Goal: Information Seeking & Learning: Learn about a topic

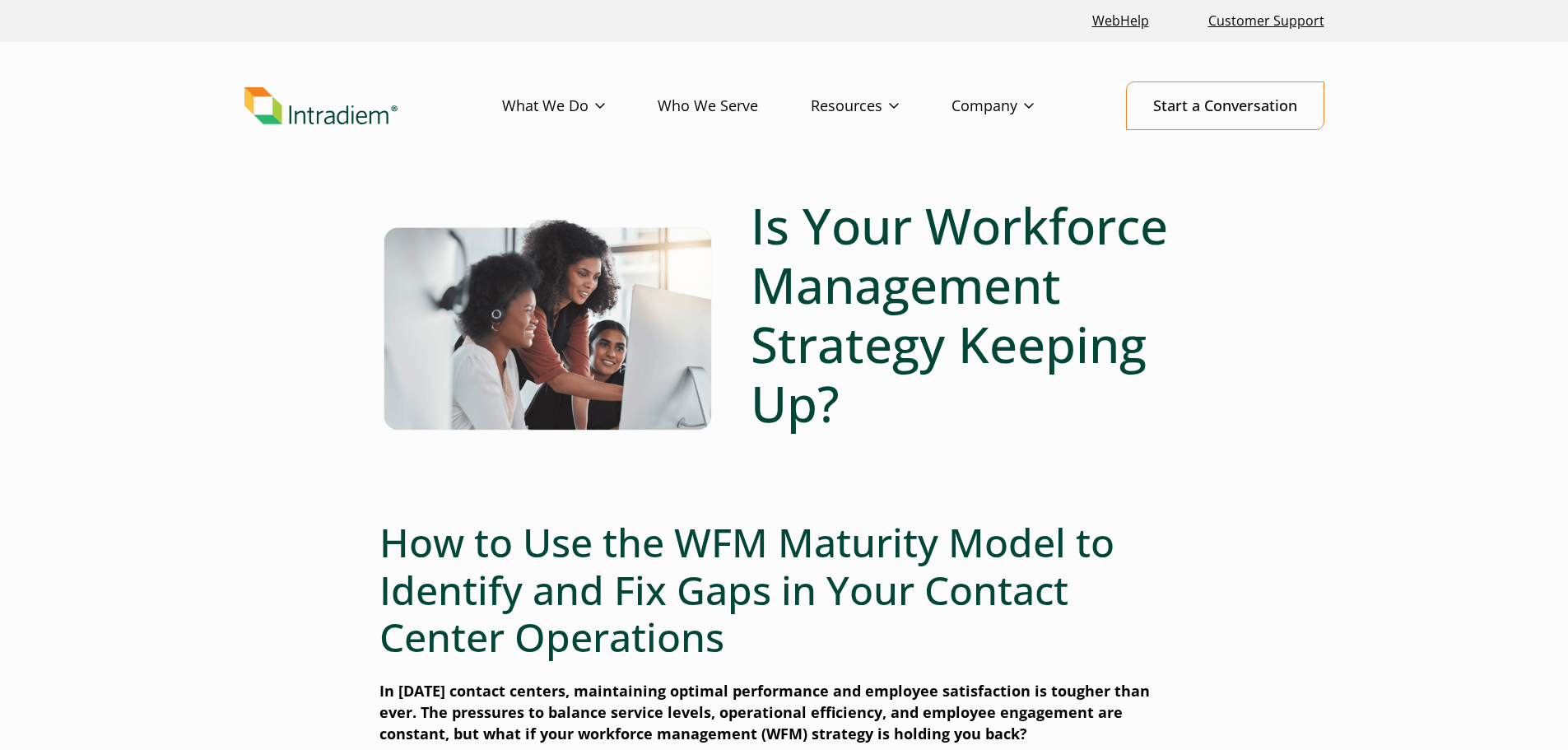
click at [1081, 405] on h1 "Is Your Workforce Management Strategy Keeping Up?" at bounding box center [970, 314] width 439 height 237
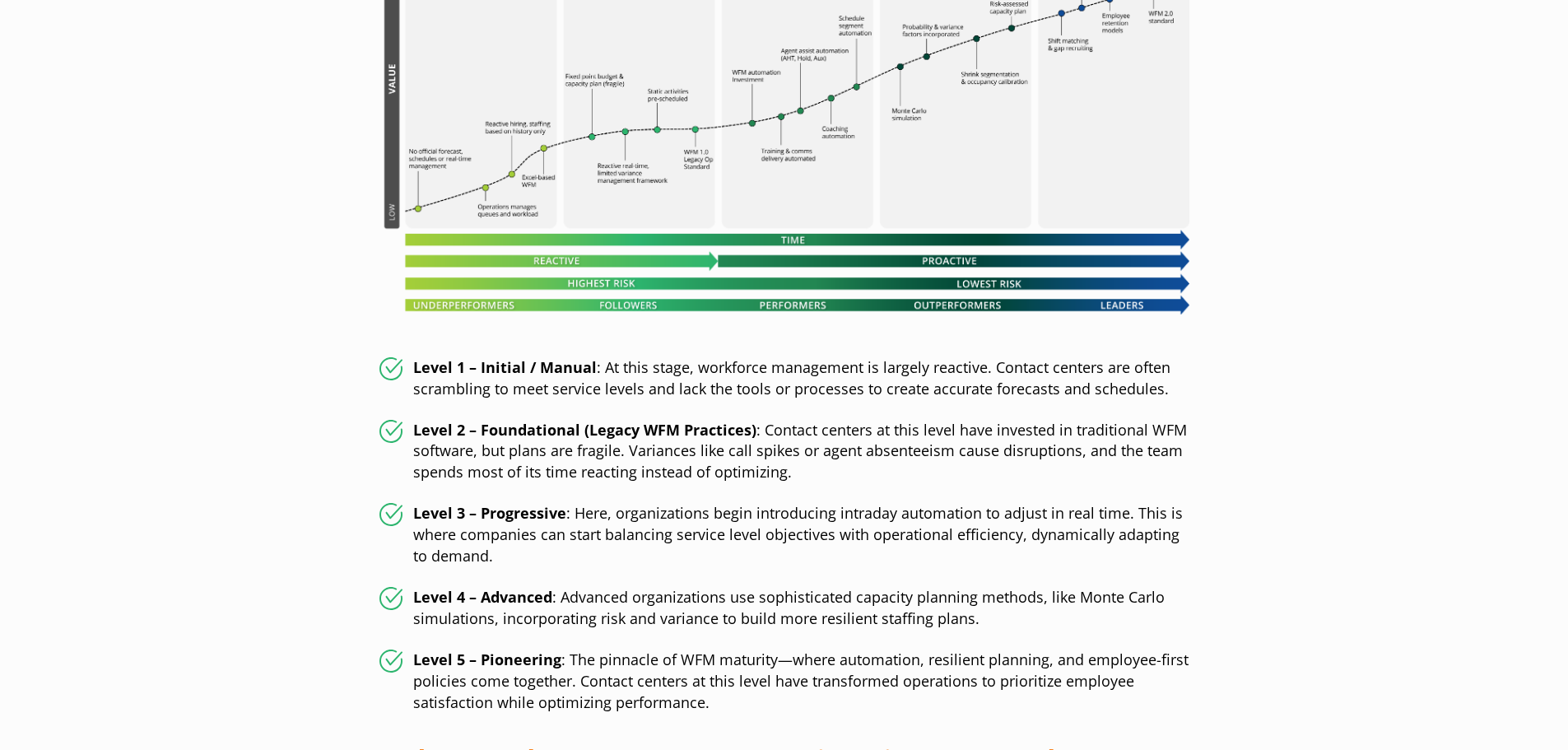
scroll to position [1235, 0]
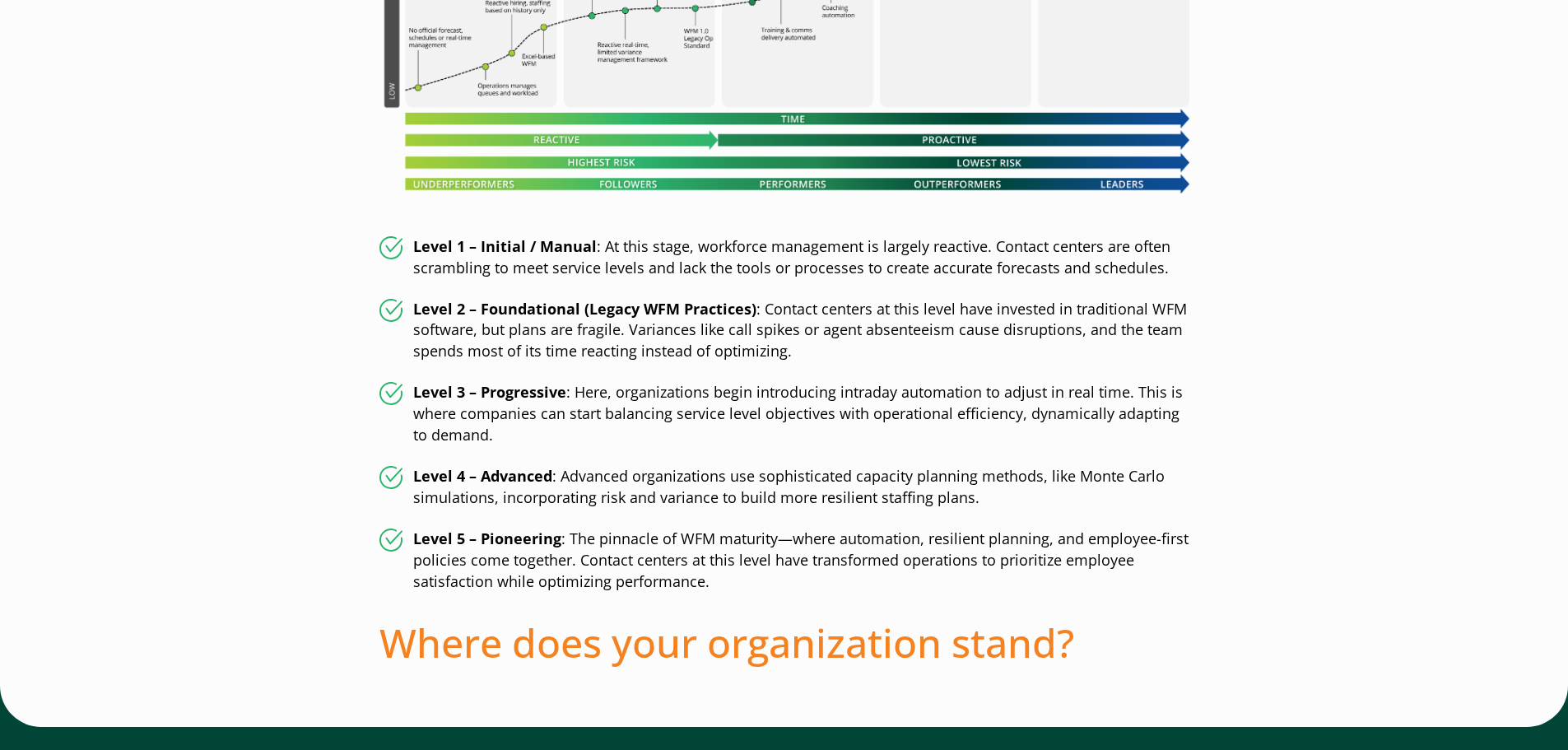
click at [800, 452] on ul "Level 1 – Initial / Manual : At this stage, workforce management is largely rea…" at bounding box center [784, 415] width 810 height 357
click at [639, 439] on li "Level 3 – Progressive : Here, organizations begin introducing intraday automati…" at bounding box center [784, 414] width 810 height 64
drag, startPoint x: 502, startPoint y: 471, endPoint x: 638, endPoint y: 470, distance: 136.0
click at [508, 471] on strong "Level 4 – Advanced" at bounding box center [483, 476] width 139 height 20
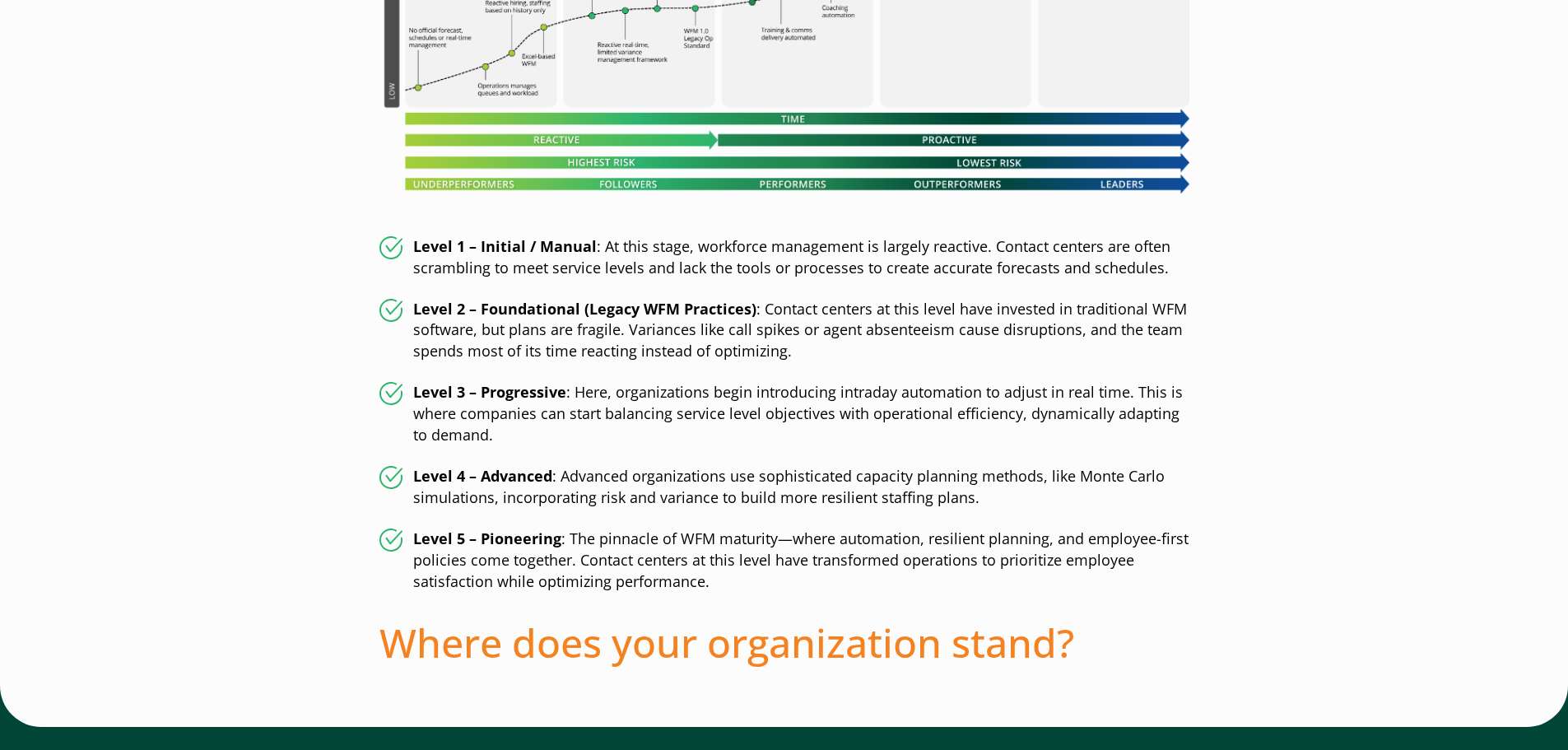
click at [656, 470] on li "Level 4 – Advanced : Advanced organizations use sophisticated capacity planning…" at bounding box center [784, 487] width 810 height 43
click at [803, 466] on li "Level 4 – Advanced : Advanced organizations use sophisticated capacity planning…" at bounding box center [784, 487] width 810 height 43
drag, startPoint x: 524, startPoint y: 467, endPoint x: 652, endPoint y: 466, distance: 128.0
click at [527, 467] on strong "Level 4 – Advanced" at bounding box center [483, 476] width 139 height 20
click at [668, 467] on li "Level 4 – Advanced : Advanced organizations use sophisticated capacity planning…" at bounding box center [784, 487] width 810 height 43
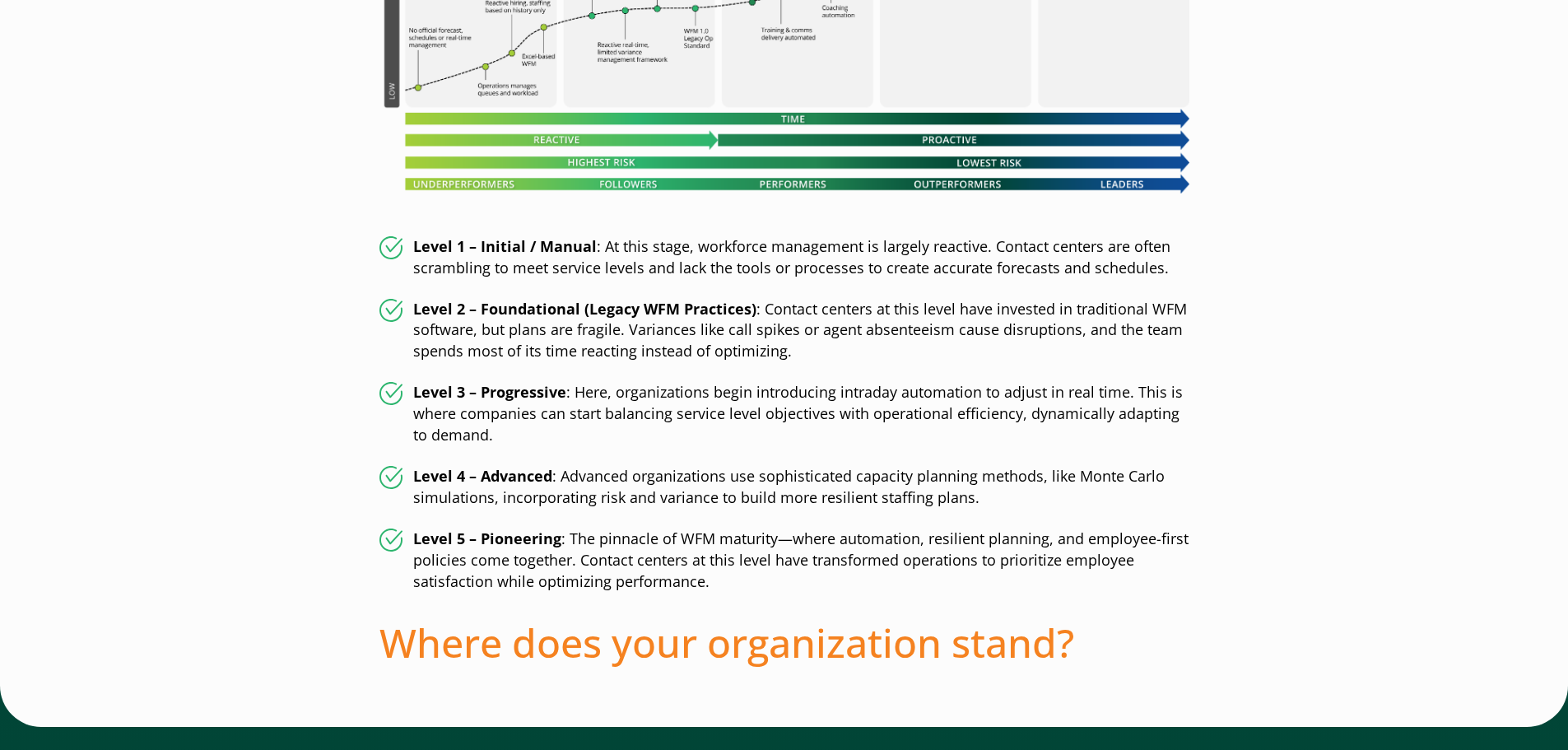
click at [796, 469] on li "Level 4 – Advanced : Advanced organizations use sophisticated capacity planning…" at bounding box center [784, 487] width 810 height 43
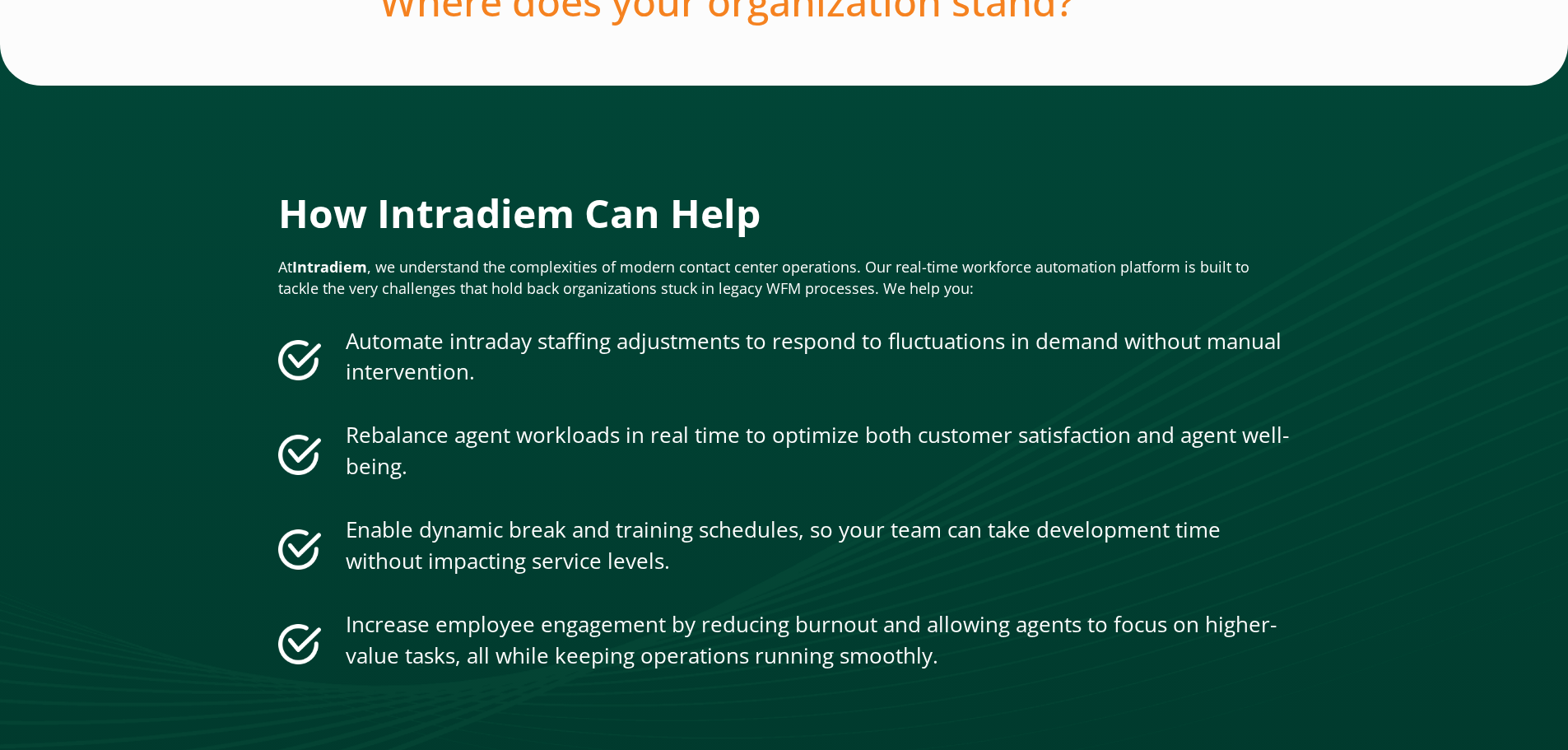
scroll to position [1976, 0]
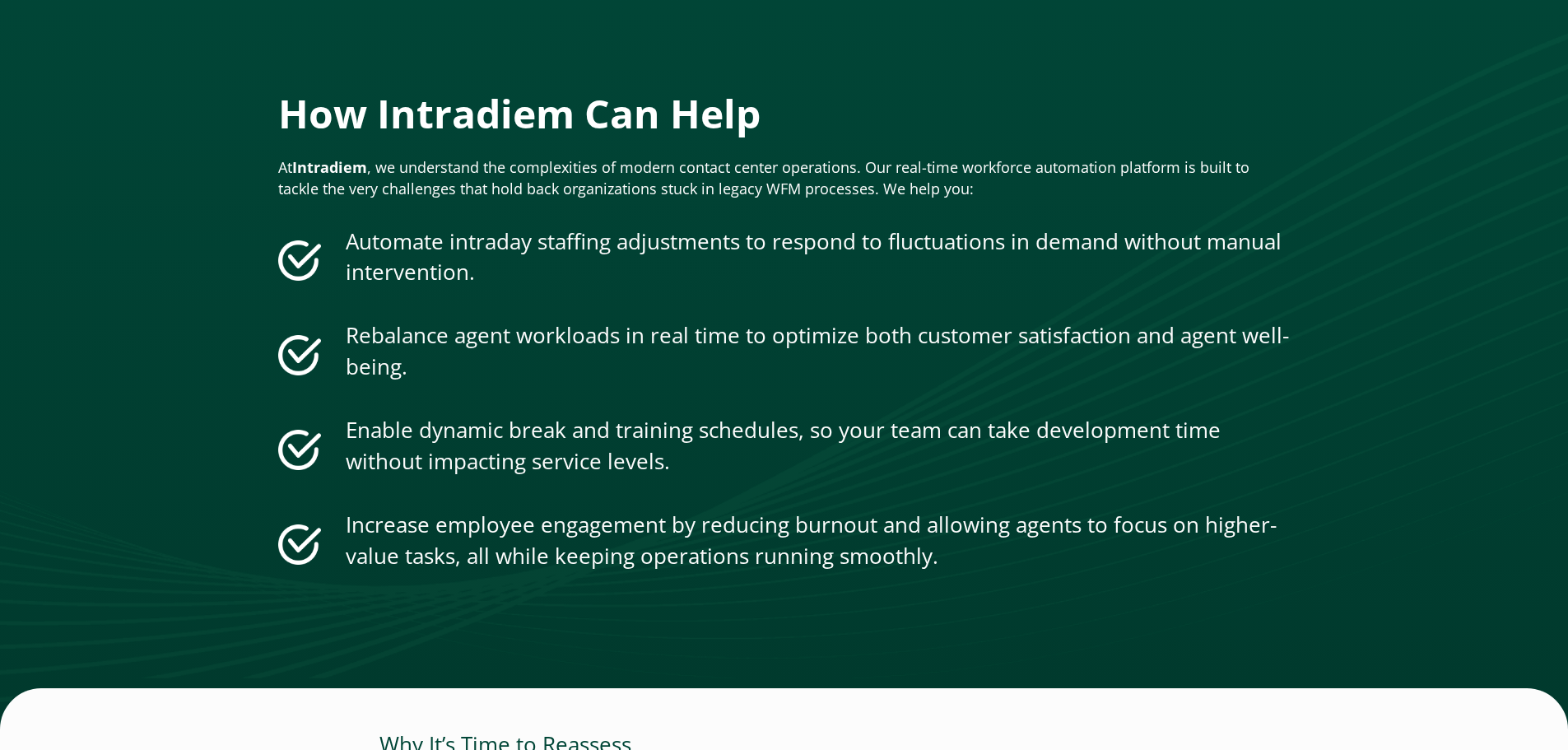
click at [767, 486] on li "Enable dynamic break and training schedules, so your team can take development …" at bounding box center [784, 452] width 1013 height 75
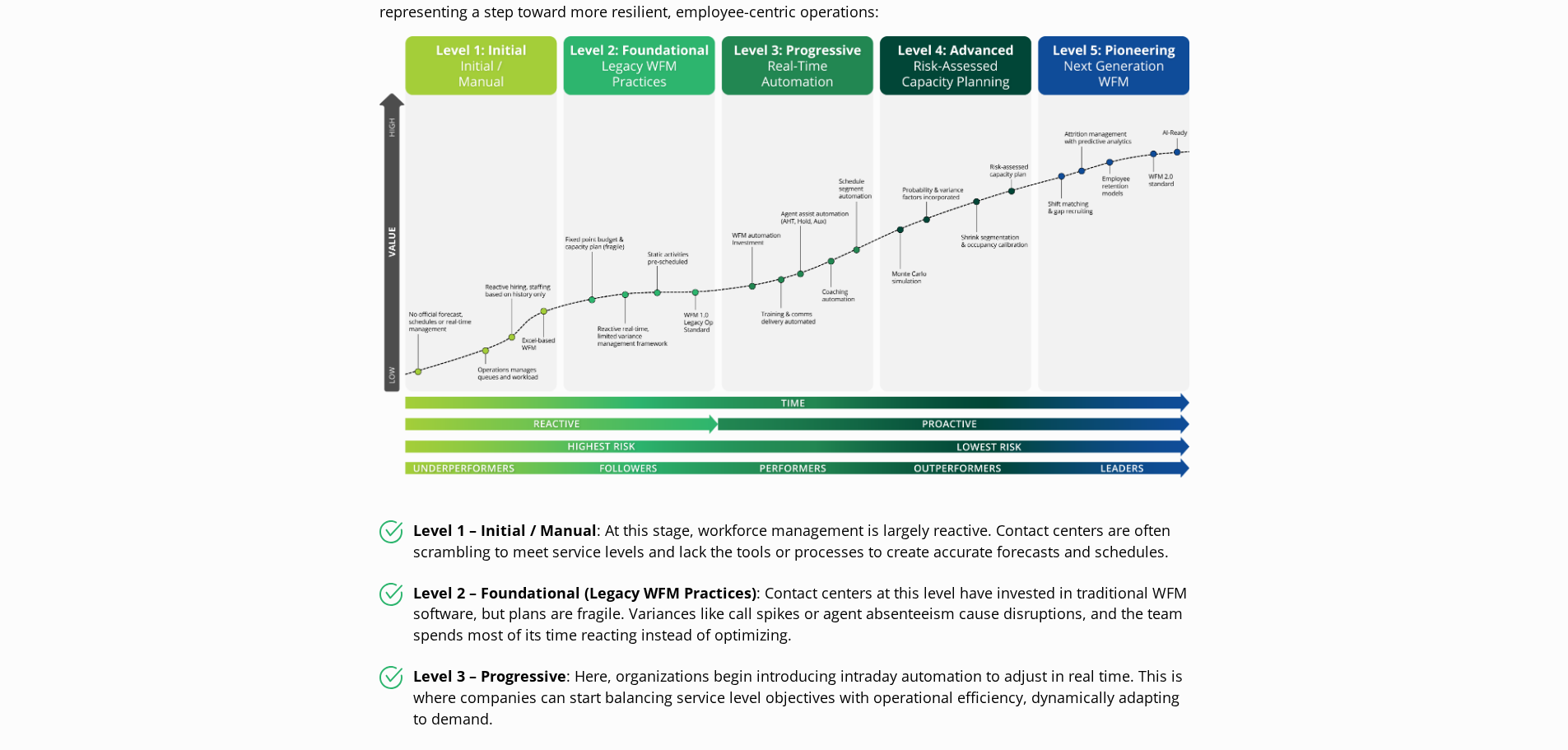
scroll to position [922, 0]
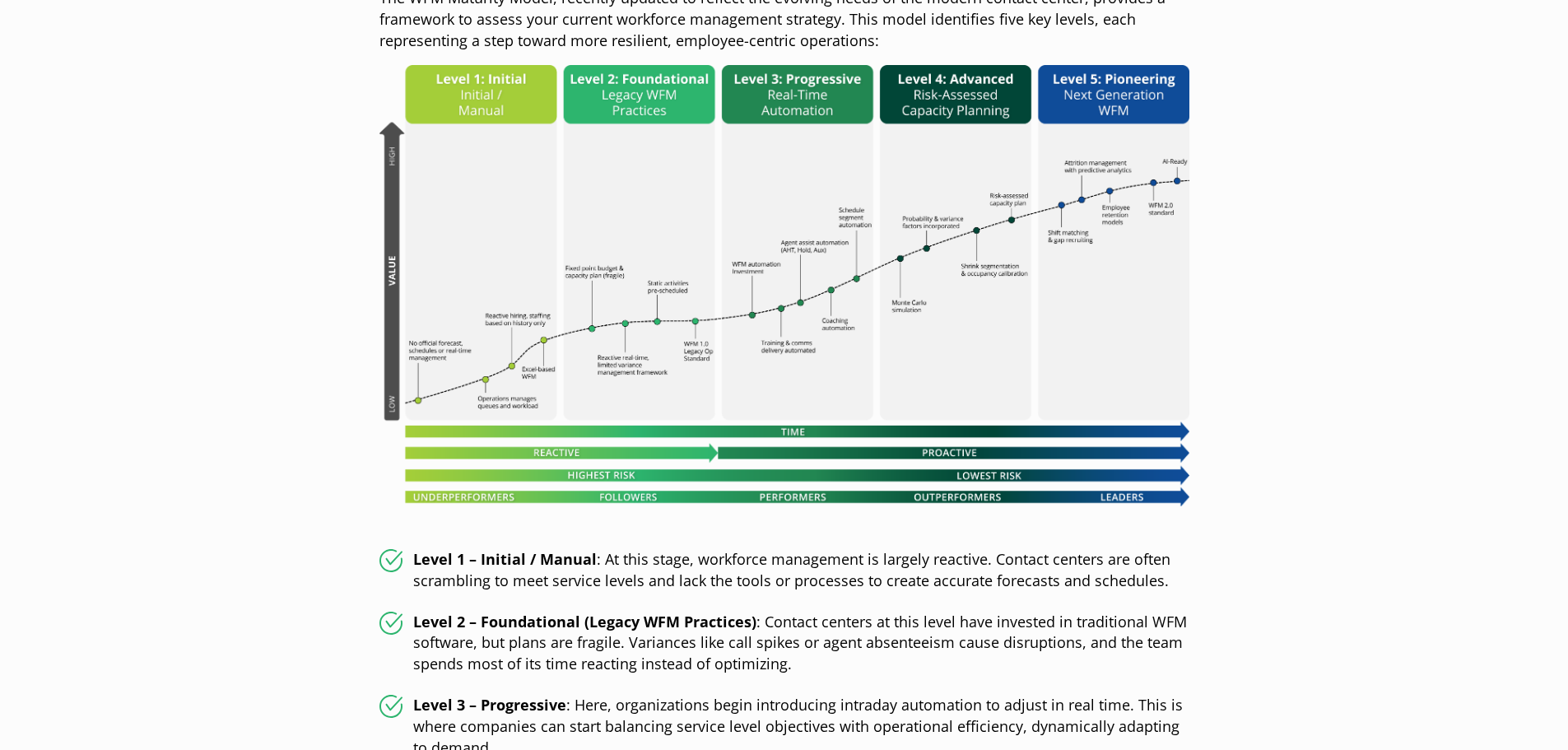
click at [753, 271] on img at bounding box center [784, 285] width 810 height 441
click at [632, 287] on img at bounding box center [784, 285] width 810 height 441
click at [1071, 277] on img at bounding box center [784, 285] width 810 height 441
click at [971, 289] on img at bounding box center [784, 285] width 810 height 441
click at [814, 283] on img at bounding box center [784, 285] width 810 height 441
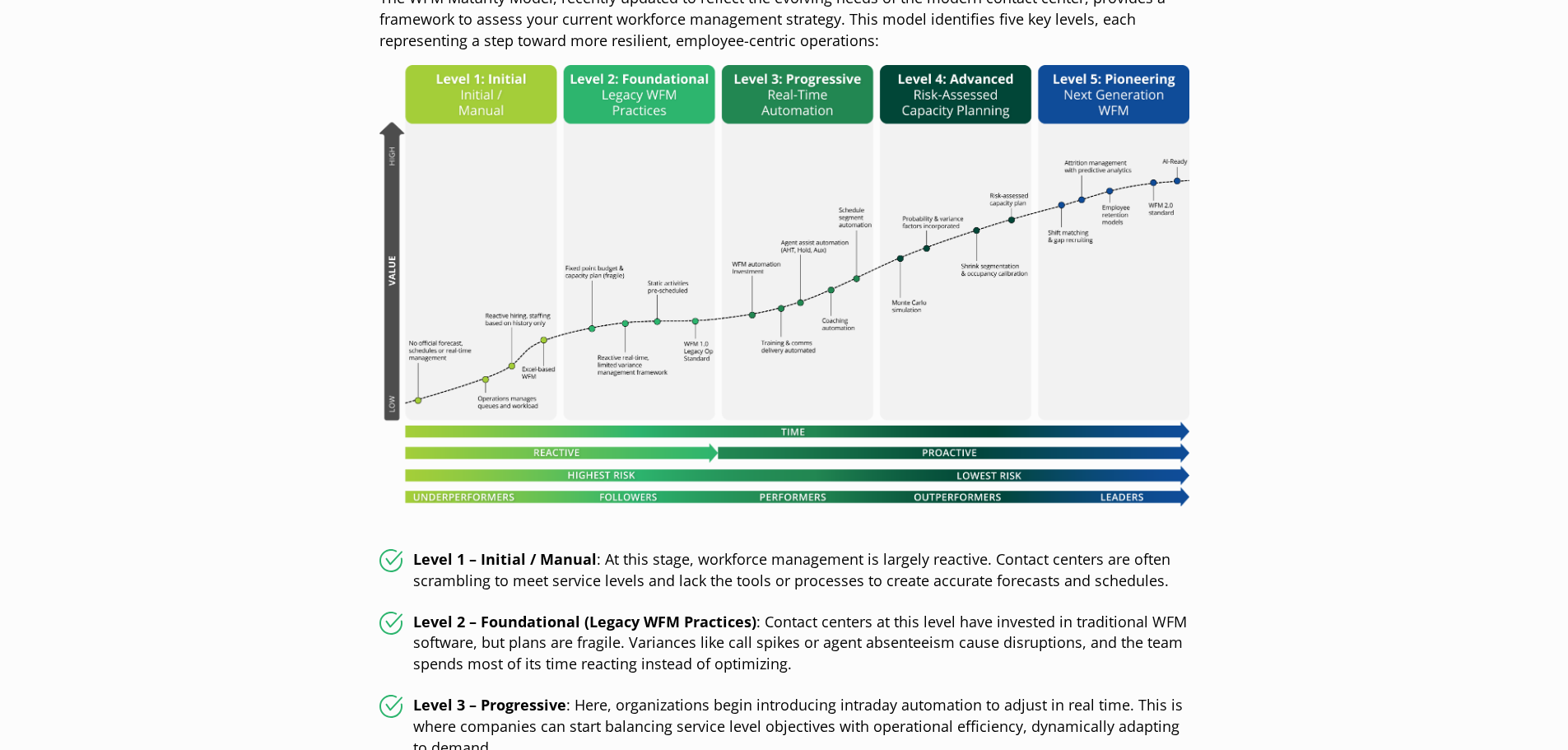
click at [760, 277] on img at bounding box center [784, 285] width 810 height 441
click at [715, 277] on img at bounding box center [784, 285] width 810 height 441
click at [649, 298] on img at bounding box center [784, 285] width 810 height 441
click at [494, 297] on img at bounding box center [784, 285] width 810 height 441
click at [389, 337] on img at bounding box center [784, 285] width 810 height 441
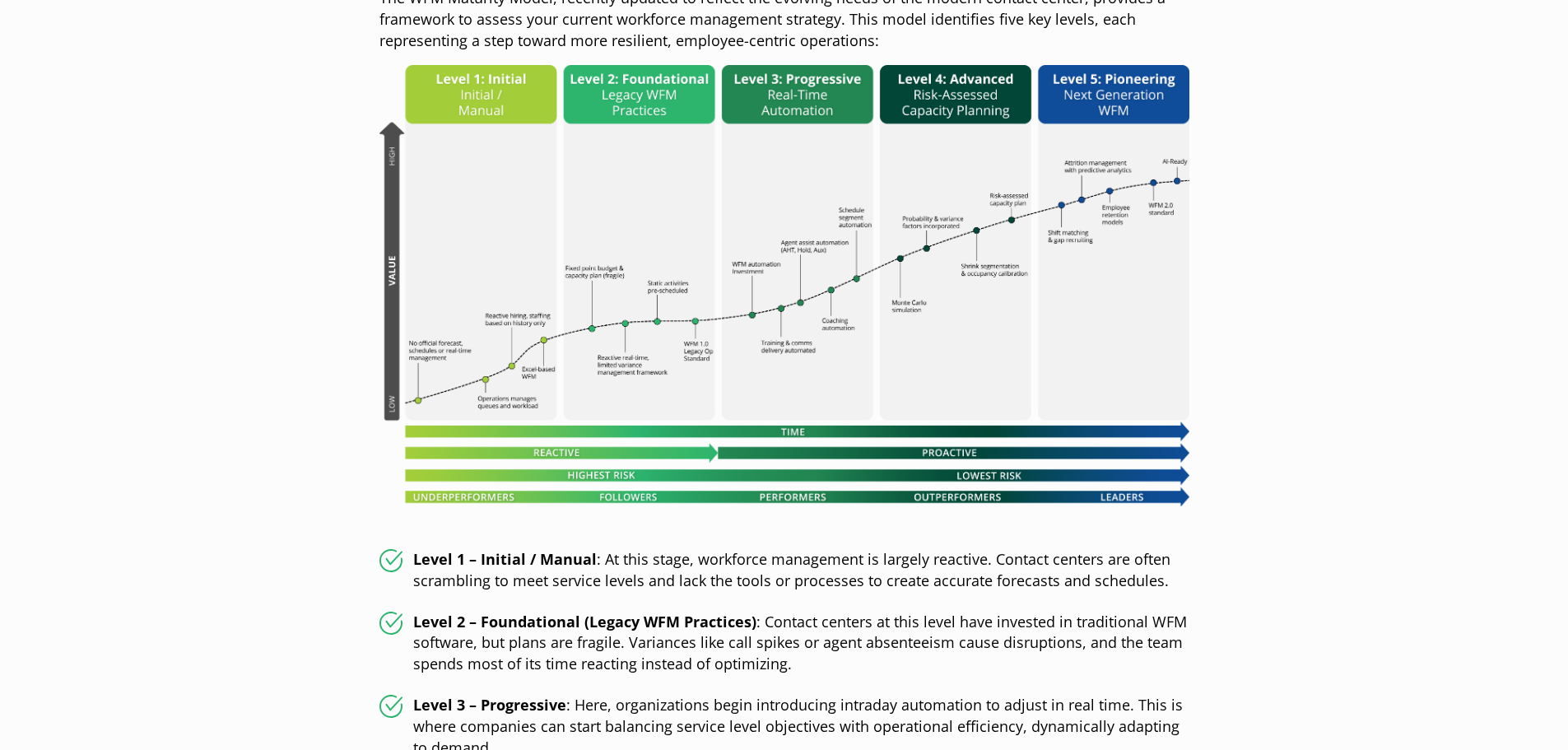
drag, startPoint x: 464, startPoint y: 417, endPoint x: 750, endPoint y: 390, distance: 287.3
click at [466, 417] on img at bounding box center [784, 285] width 810 height 441
click at [802, 390] on img at bounding box center [784, 285] width 810 height 441
click at [999, 382] on img at bounding box center [784, 285] width 810 height 441
click at [1069, 378] on img at bounding box center [784, 285] width 810 height 441
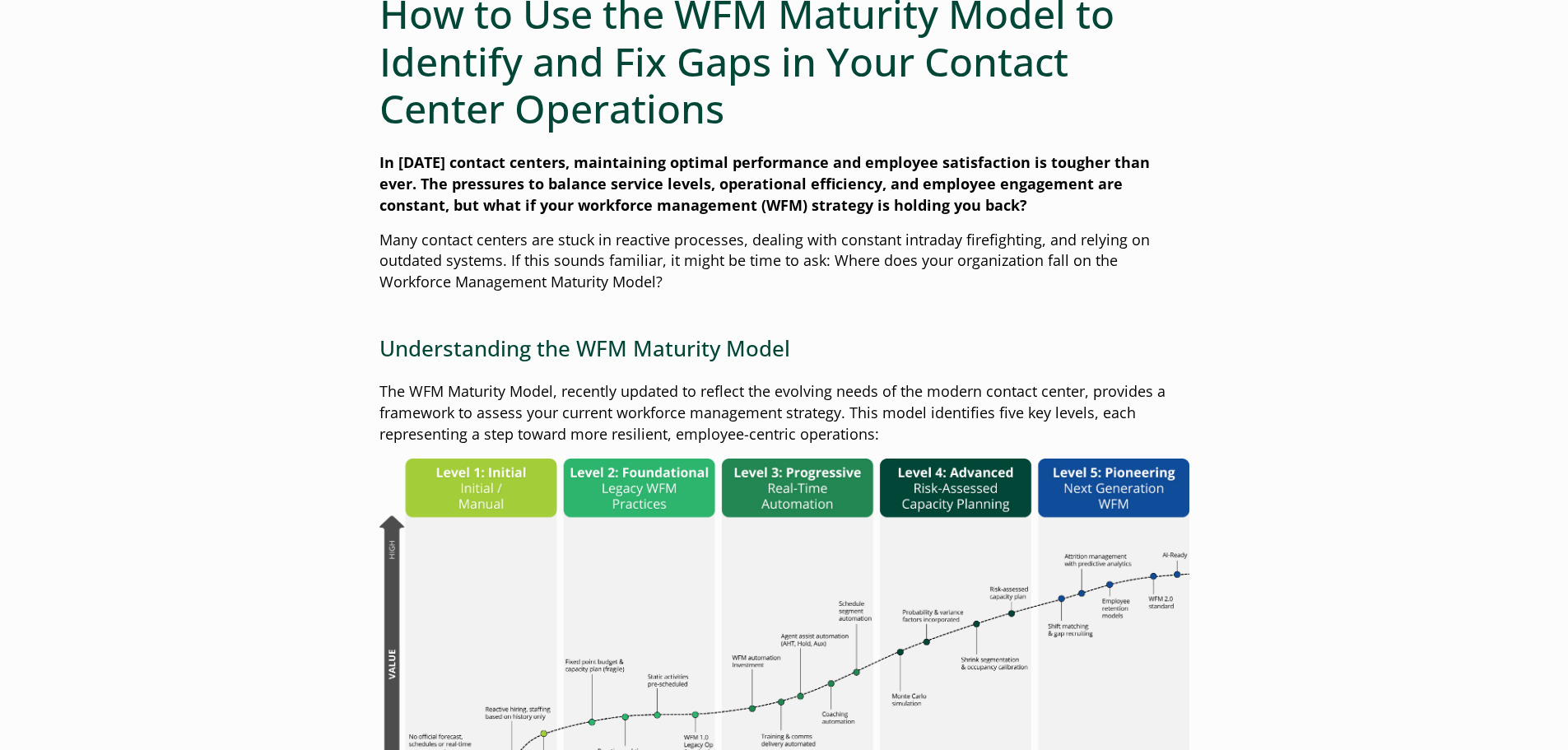
scroll to position [510, 0]
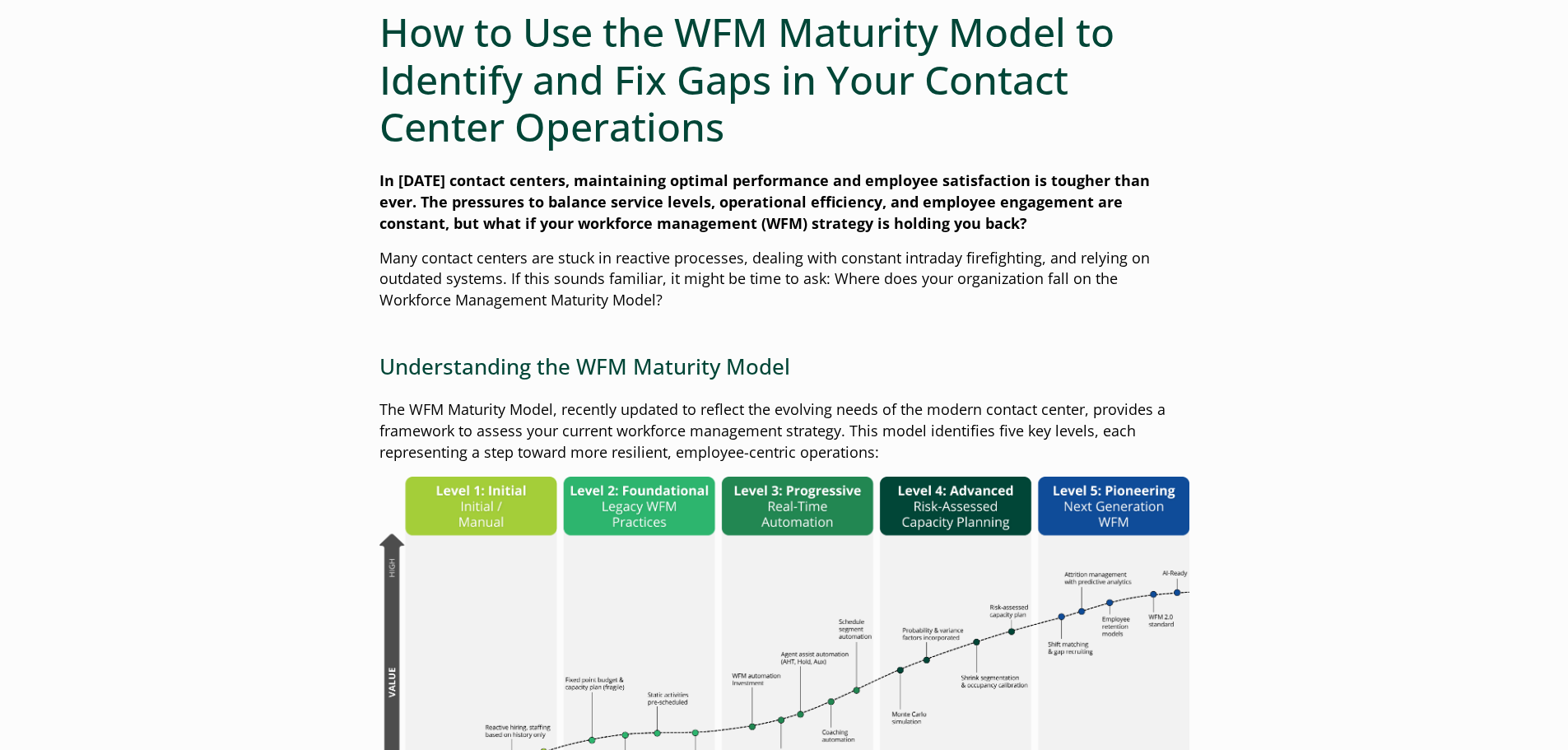
click at [1023, 407] on p "The WFM Maturity Model, recently updated to reflect the evolving needs of the m…" at bounding box center [784, 431] width 810 height 64
click at [752, 406] on p "The WFM Maturity Model, recently updated to reflect the evolving needs of the m…" at bounding box center [784, 431] width 810 height 64
click at [540, 373] on h3 "Understanding the WFM Maturity Model" at bounding box center [784, 367] width 810 height 25
click at [704, 372] on h3 "Understanding the WFM Maturity Model" at bounding box center [784, 367] width 810 height 25
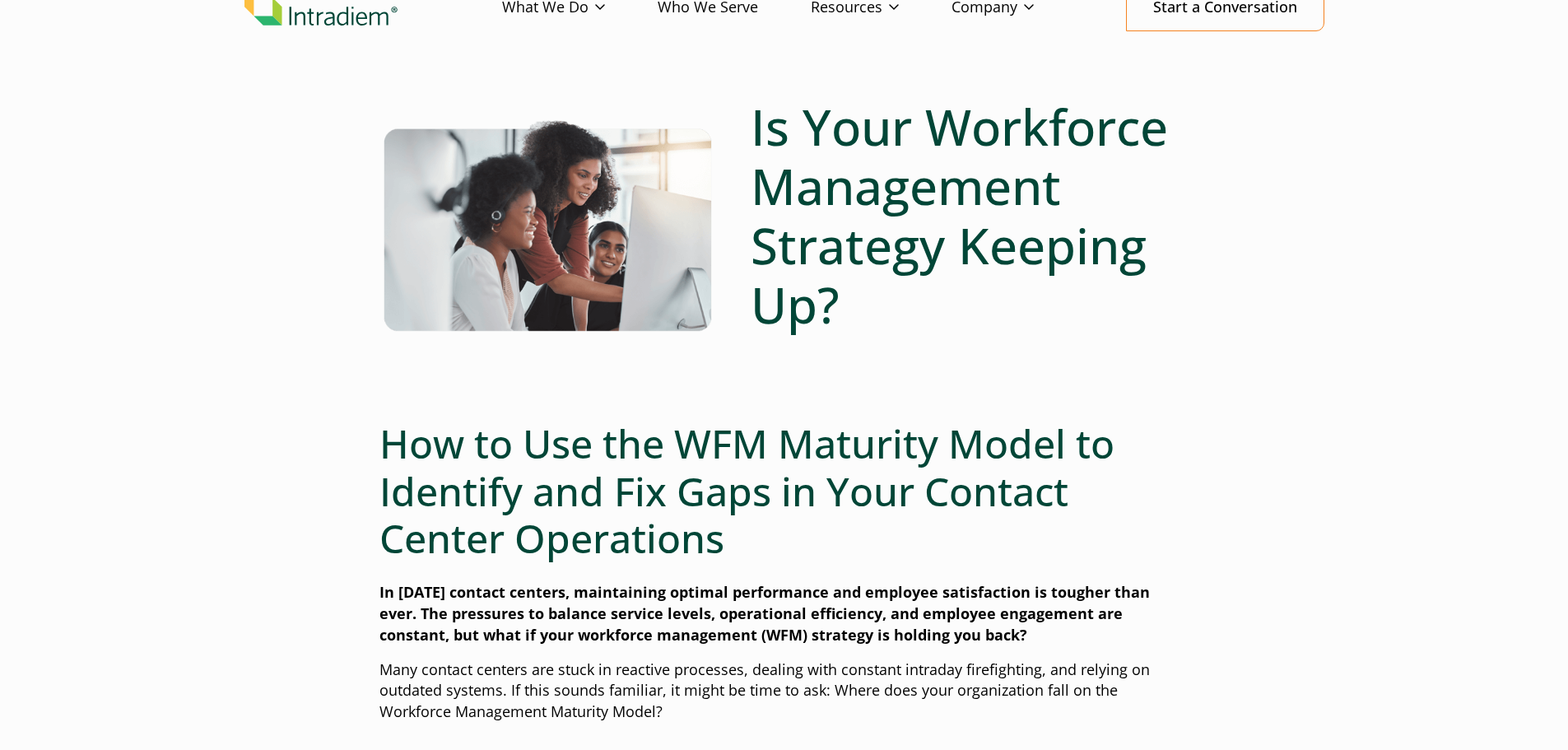
scroll to position [0, 0]
